Goal: Task Accomplishment & Management: Manage account settings

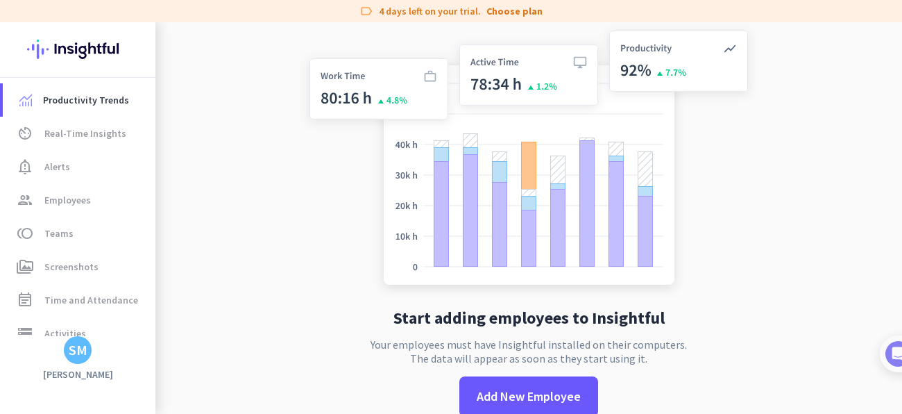
scroll to position [25, 0]
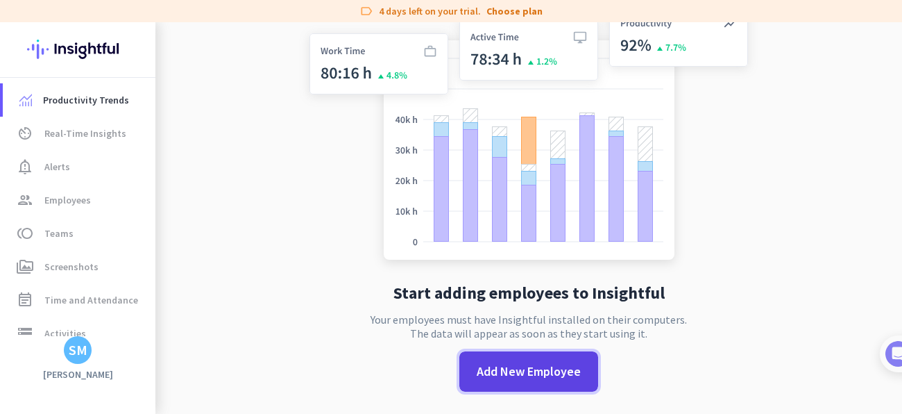
click at [484, 370] on span "Add New Employee" at bounding box center [529, 371] width 104 height 18
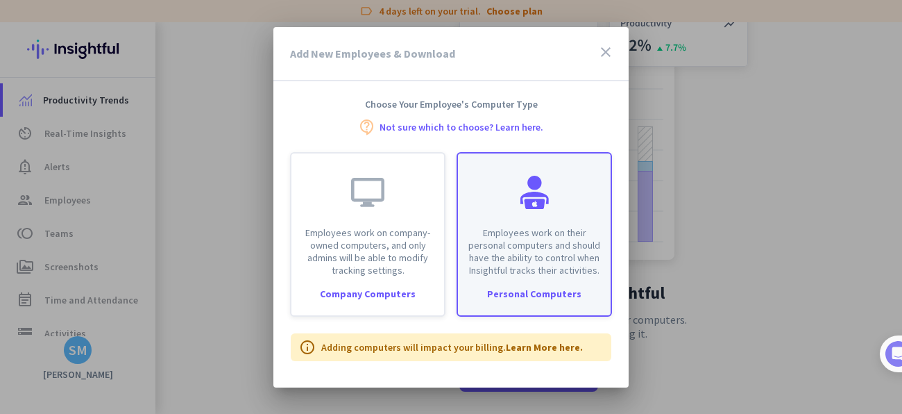
click at [493, 219] on div "Employees work on their personal computers and should have the ability to contr…" at bounding box center [534, 214] width 153 height 123
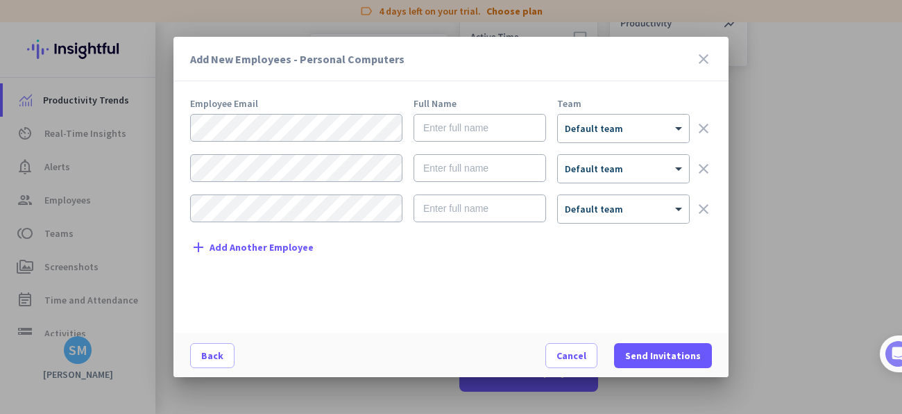
click at [264, 248] on span "Add Another Employee" at bounding box center [262, 247] width 104 height 10
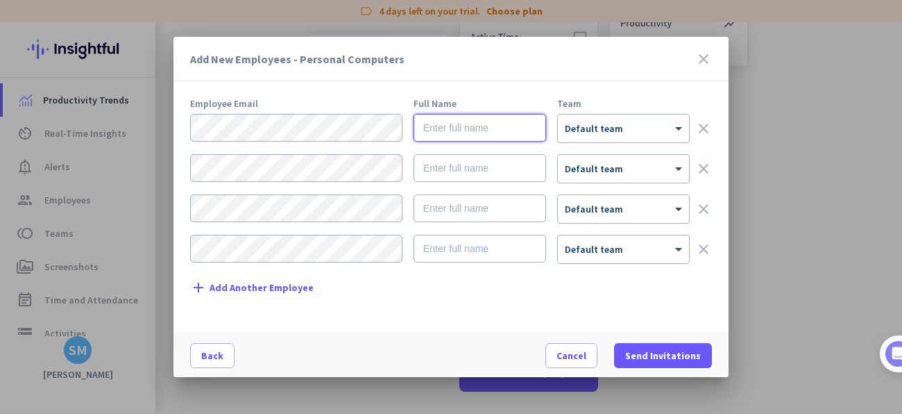
click at [436, 126] on input "text" at bounding box center [480, 128] width 133 height 28
click at [613, 138] on div "× Default team" at bounding box center [623, 128] width 131 height 28
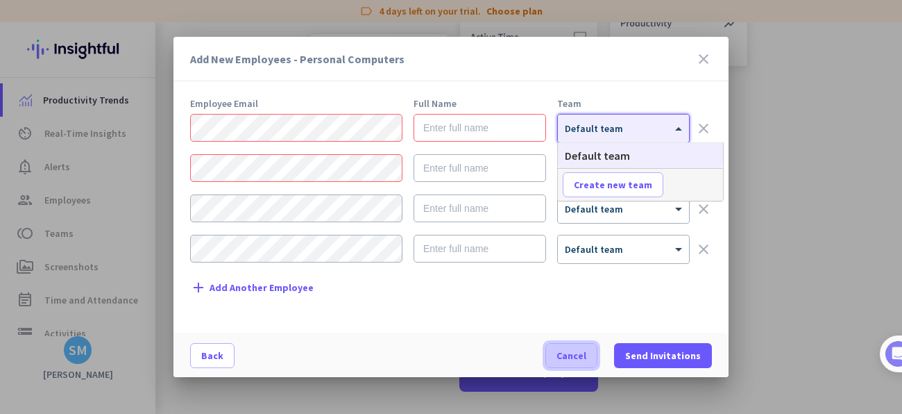
click at [577, 344] on span "button" at bounding box center [571, 355] width 51 height 33
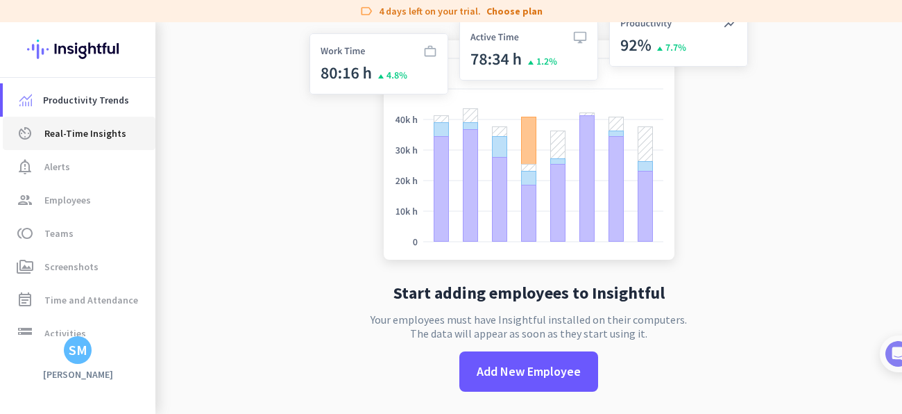
click at [87, 130] on span "Real-Time Insights" at bounding box center [85, 133] width 82 height 17
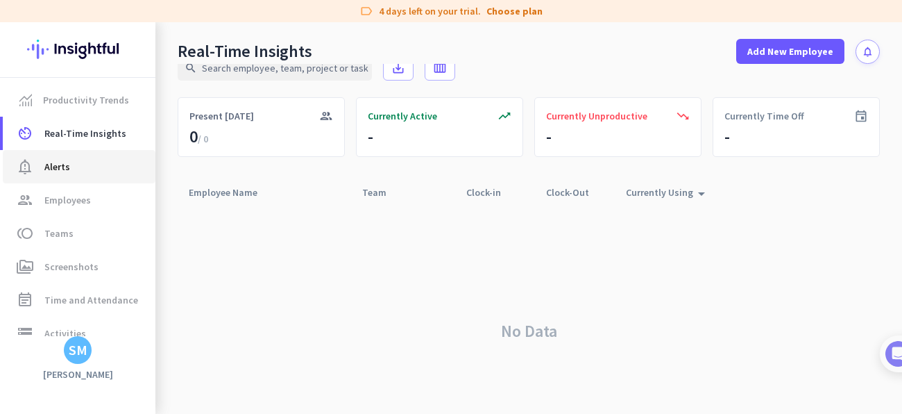
click at [42, 169] on span "notification_important Alerts" at bounding box center [79, 166] width 130 height 17
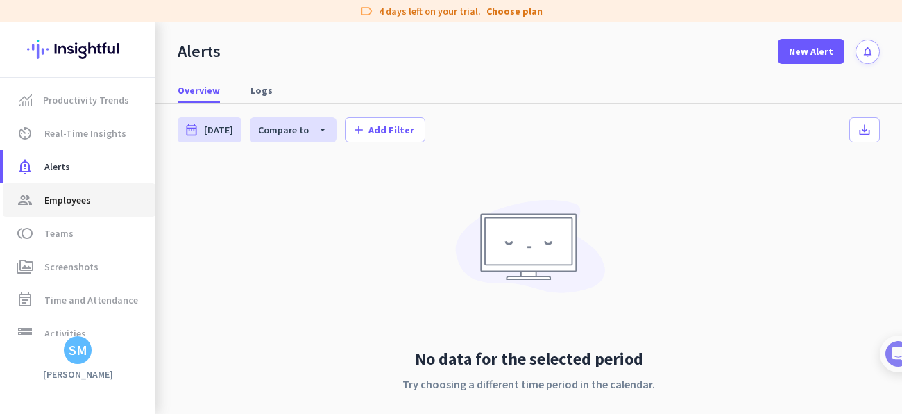
click at [42, 195] on span "group Employees" at bounding box center [79, 199] width 130 height 17
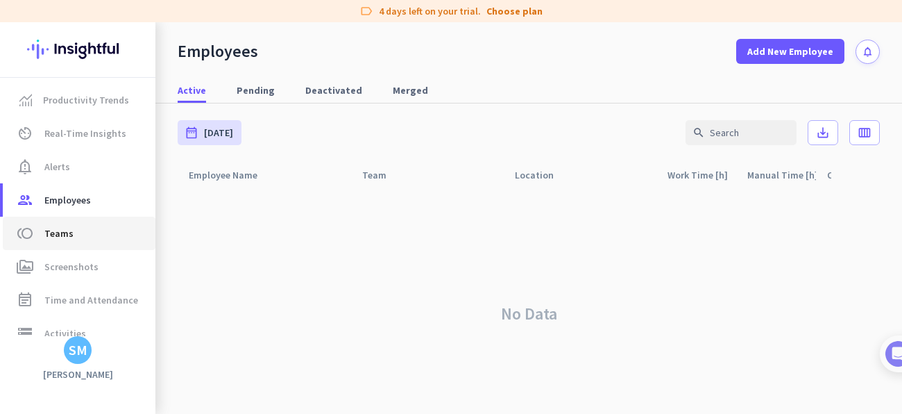
click at [51, 230] on span "Teams" at bounding box center [58, 233] width 29 height 17
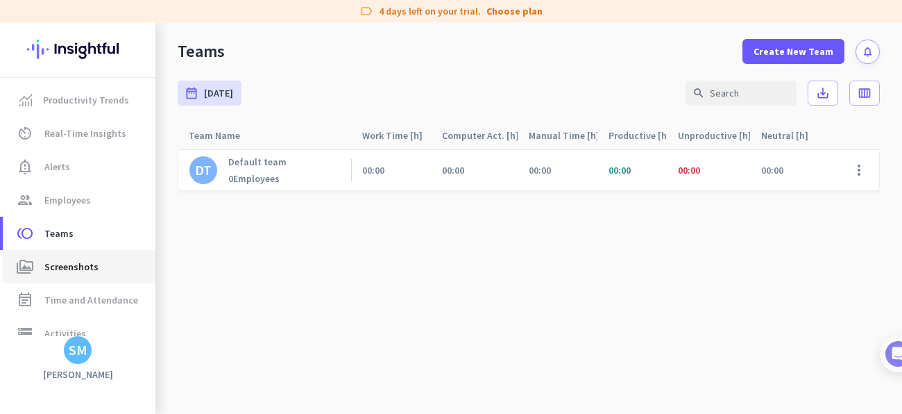
click at [50, 263] on span "Screenshots" at bounding box center [71, 266] width 54 height 17
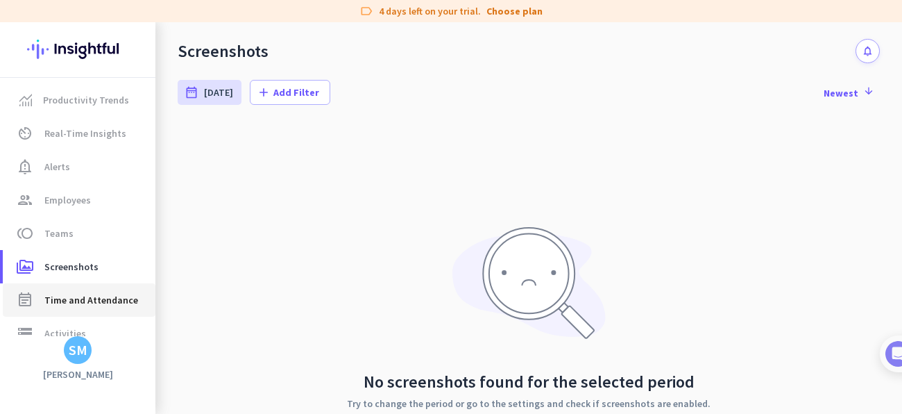
click at [46, 285] on link "event_note Time and Attendance" at bounding box center [79, 299] width 153 height 33
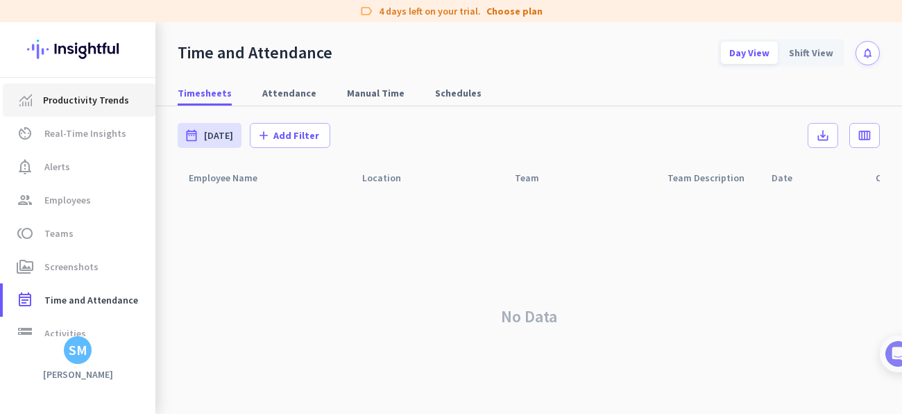
click at [114, 86] on link "Productivity Trends" at bounding box center [79, 99] width 153 height 33
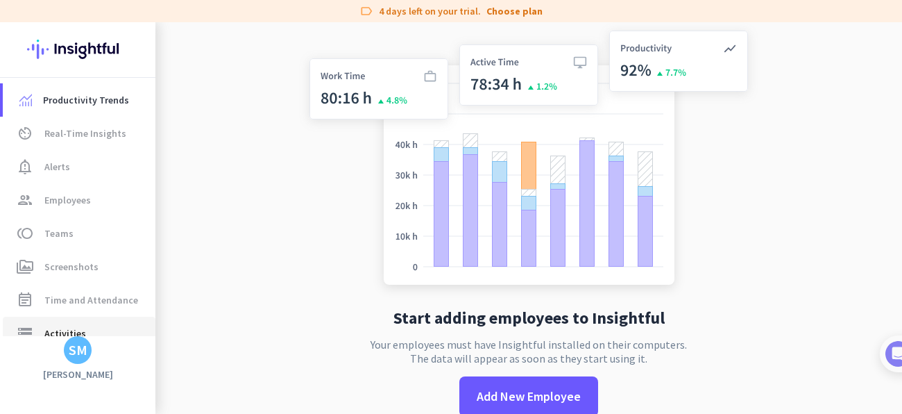
click at [54, 333] on span "Activities" at bounding box center [65, 333] width 42 height 17
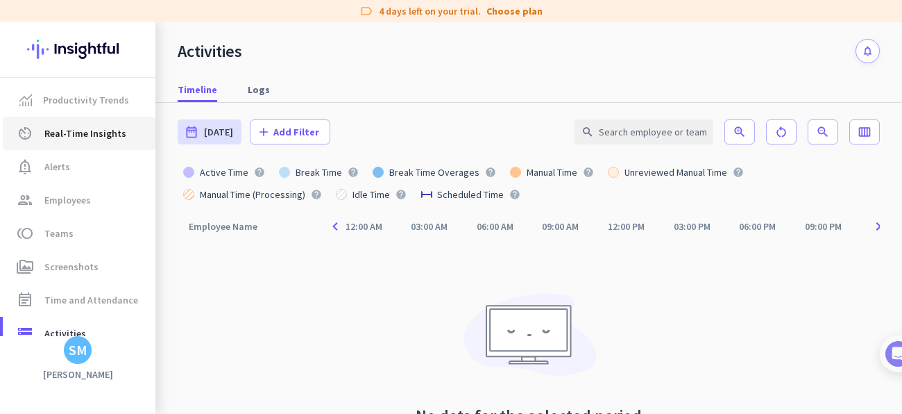
click at [107, 130] on span "Real-Time Insights" at bounding box center [85, 133] width 82 height 17
